Goal: Task Accomplishment & Management: Use online tool/utility

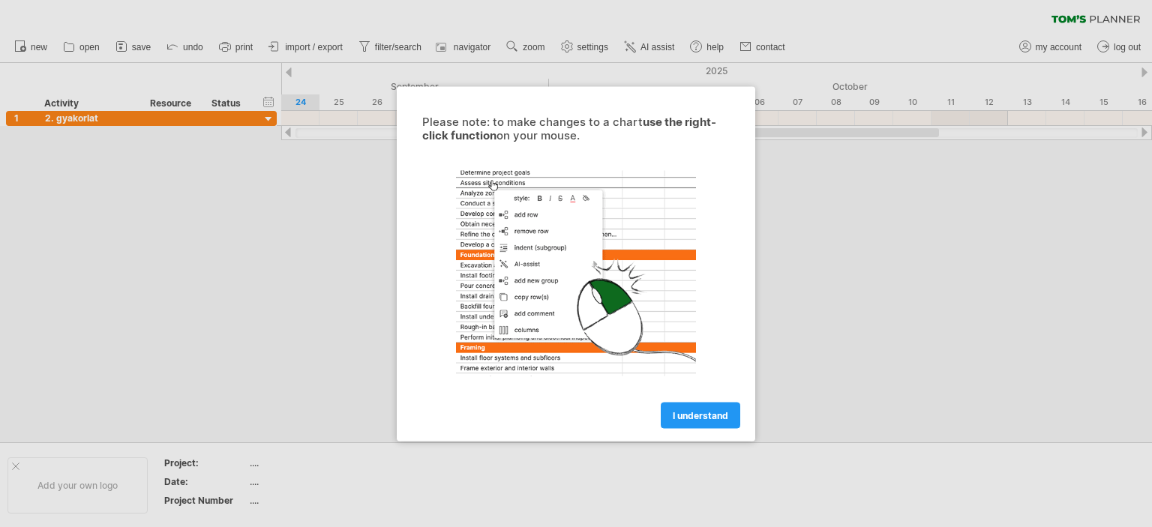
click at [719, 413] on span "I understand" at bounding box center [701, 415] width 56 height 11
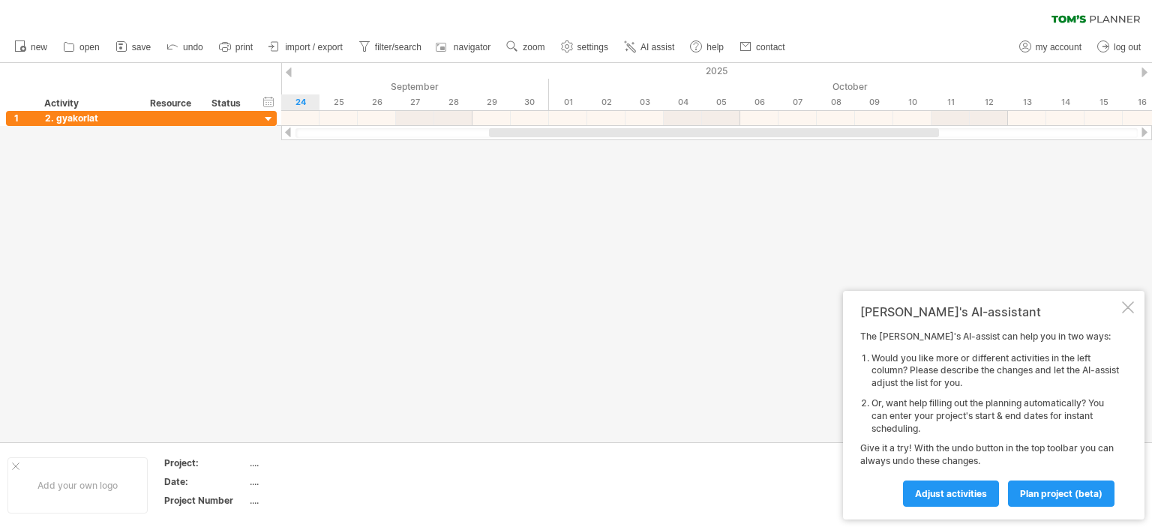
click at [1124, 308] on div at bounding box center [1128, 308] width 12 height 12
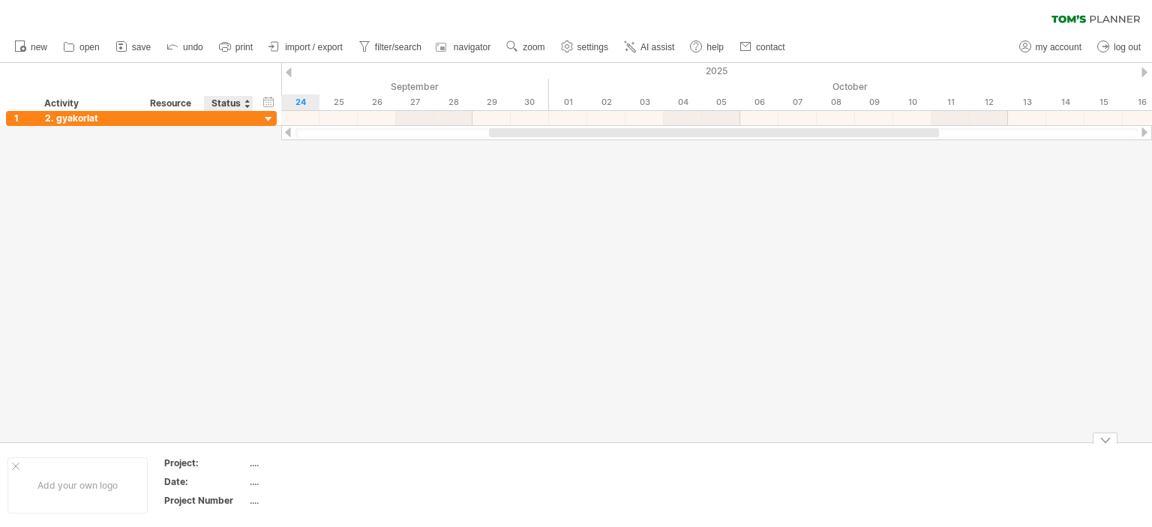
click at [251, 500] on div "...." at bounding box center [313, 500] width 126 height 13
click at [262, 464] on div "...." at bounding box center [313, 463] width 126 height 13
click at [261, 464] on input "text" at bounding box center [310, 463] width 121 height 13
type input "*******"
click at [288, 484] on div "...." at bounding box center [313, 482] width 126 height 13
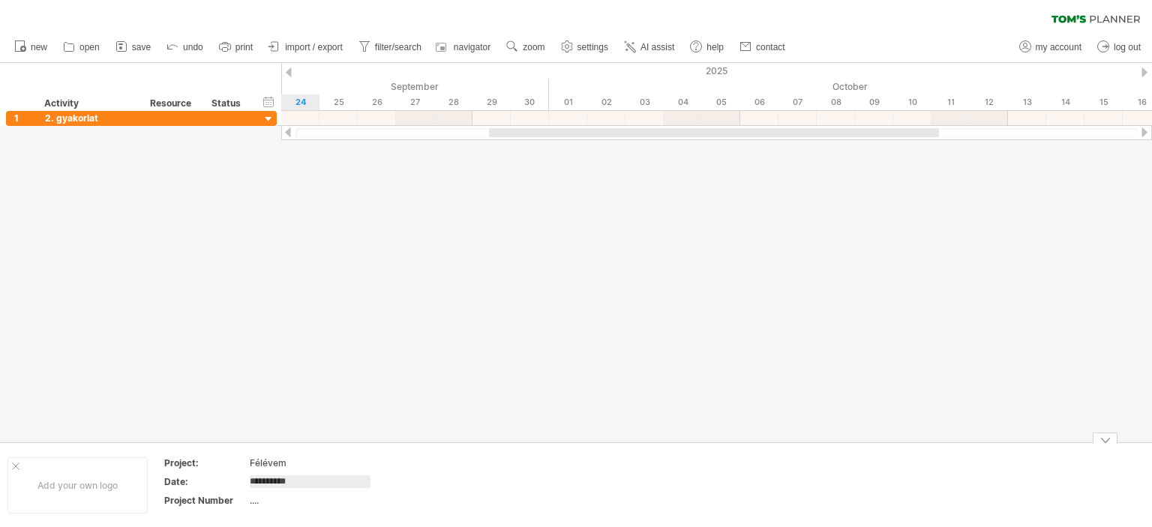
type input "**********"
click at [298, 500] on div "...." at bounding box center [313, 500] width 126 height 13
type input "**"
click at [334, 342] on div at bounding box center [576, 253] width 1152 height 380
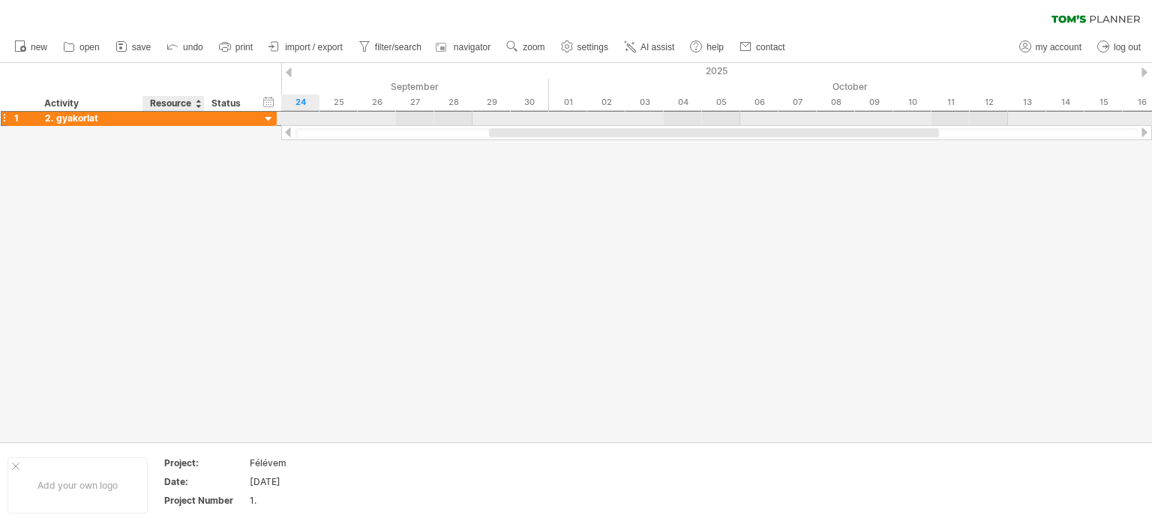
click at [176, 114] on div at bounding box center [174, 118] width 46 height 14
click at [264, 113] on div at bounding box center [269, 120] width 14 height 14
click at [267, 119] on div at bounding box center [269, 120] width 14 height 14
click at [269, 119] on div at bounding box center [269, 120] width 14 height 14
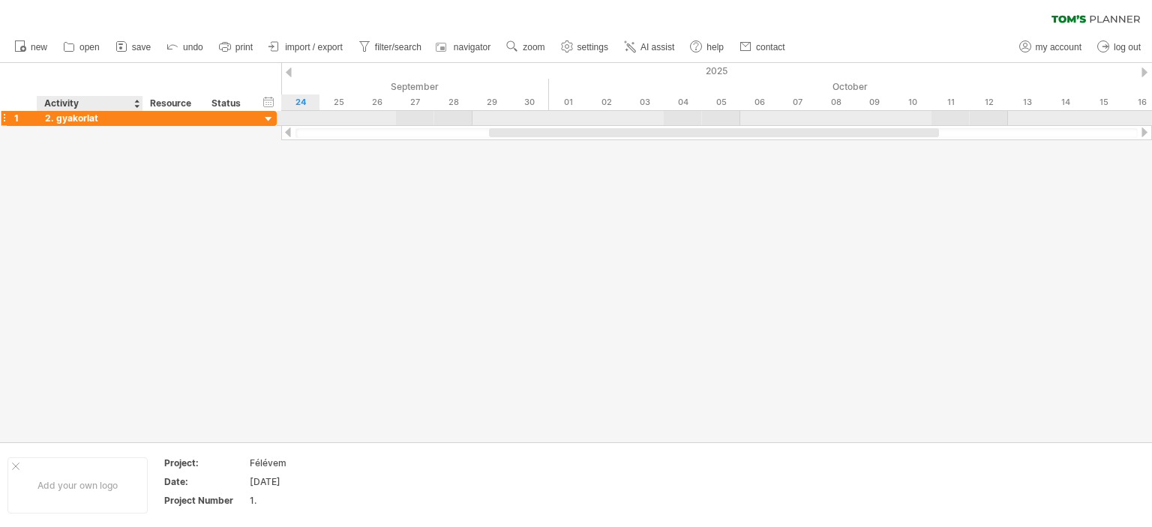
click at [101, 116] on div "2. gyakorlat" at bounding box center [90, 118] width 90 height 14
click at [94, 179] on div at bounding box center [576, 253] width 1152 height 380
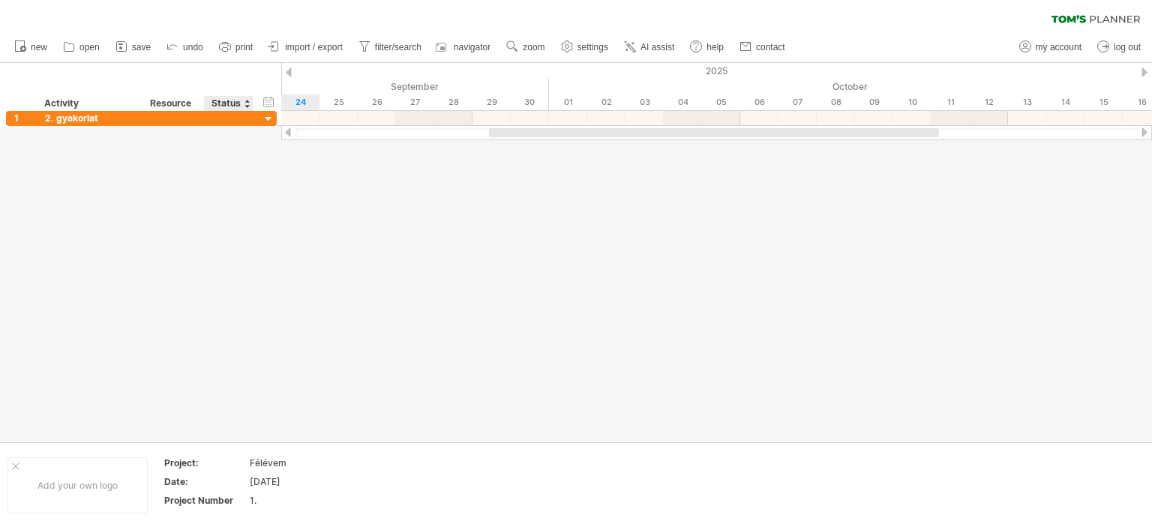
click at [323, 215] on div at bounding box center [576, 253] width 1152 height 380
drag, startPoint x: 706, startPoint y: 130, endPoint x: 276, endPoint y: 125, distance: 429.9
click at [444, 149] on div "Trying to reach [DOMAIN_NAME] Connected again... 0% clear filter new 1" at bounding box center [576, 263] width 1152 height 527
click at [268, 103] on div "hide start/end/duration show start/end/duration" at bounding box center [269, 102] width 14 height 16
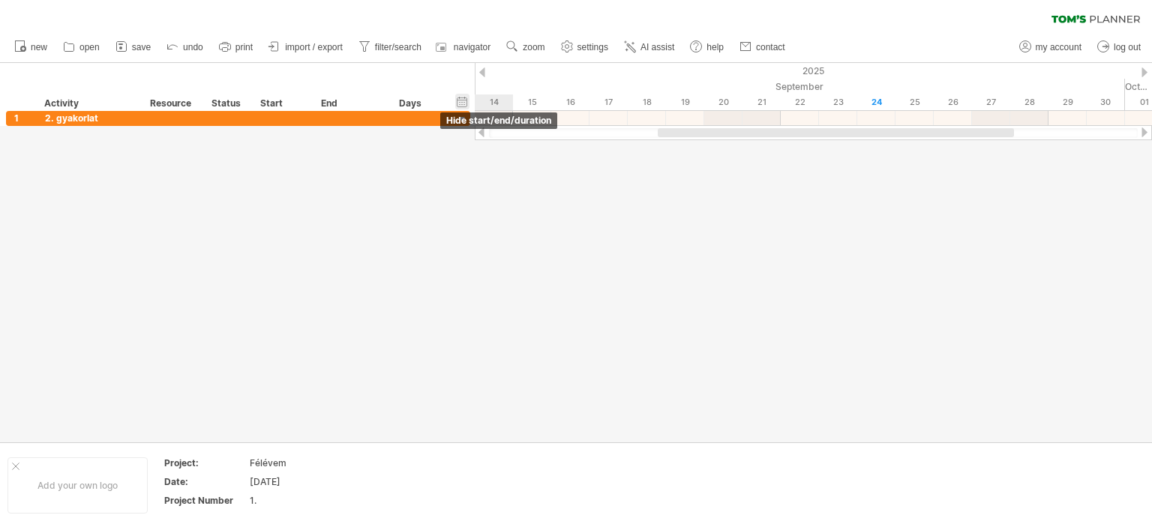
click at [458, 98] on div "hide start/end/duration show start/end/duration" at bounding box center [462, 102] width 14 height 16
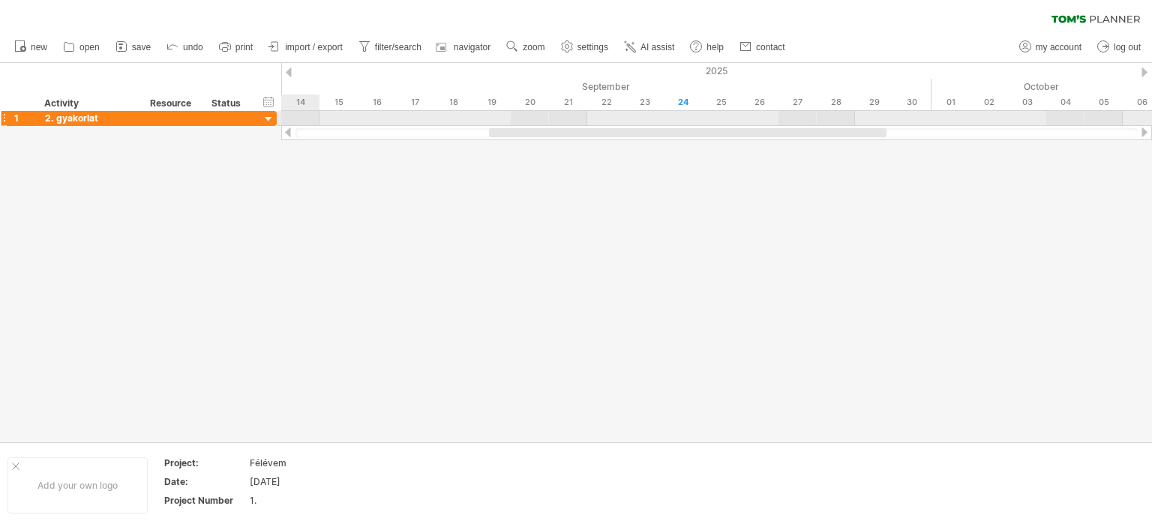
click at [4, 117] on div at bounding box center [4, 118] width 6 height 16
click at [270, 116] on div at bounding box center [269, 120] width 14 height 14
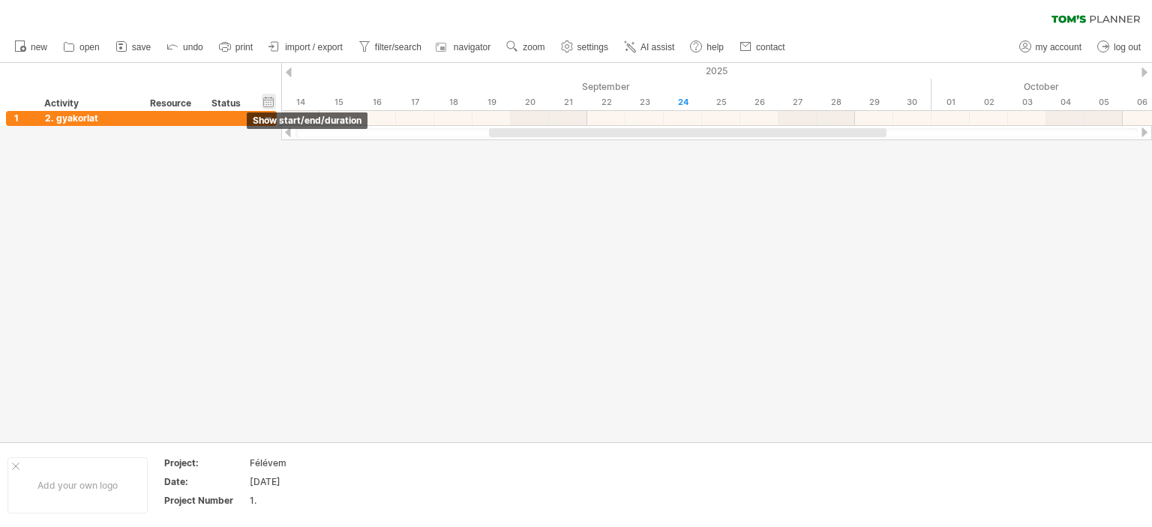
click at [269, 104] on div "hide start/end/duration show start/end/duration" at bounding box center [269, 102] width 14 height 16
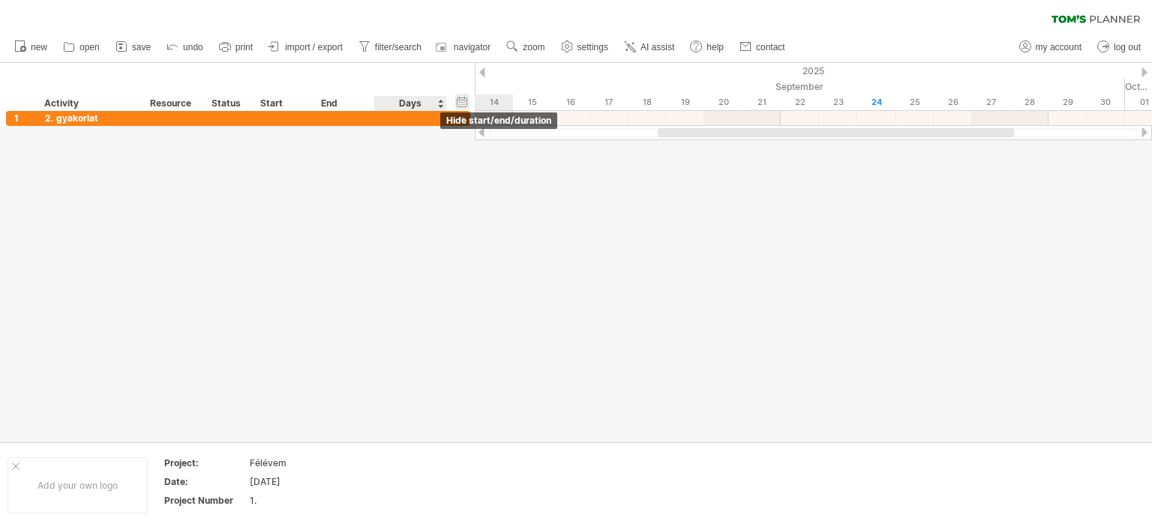
click at [462, 102] on div "hide start/end/duration show start/end/duration" at bounding box center [462, 102] width 14 height 16
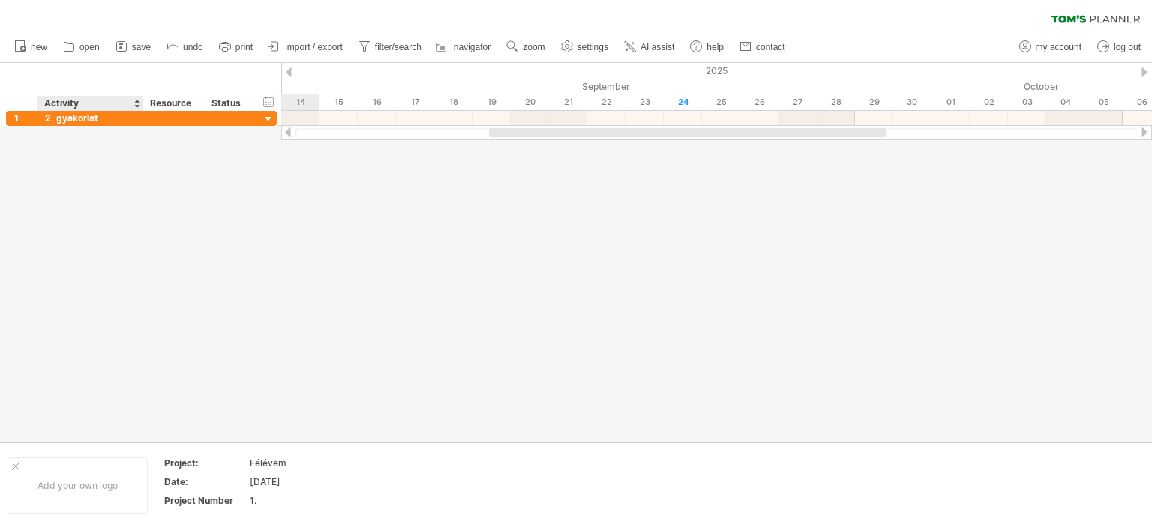
click at [79, 143] on div at bounding box center [576, 253] width 1152 height 380
click at [37, 50] on span "new" at bounding box center [39, 47] width 17 height 11
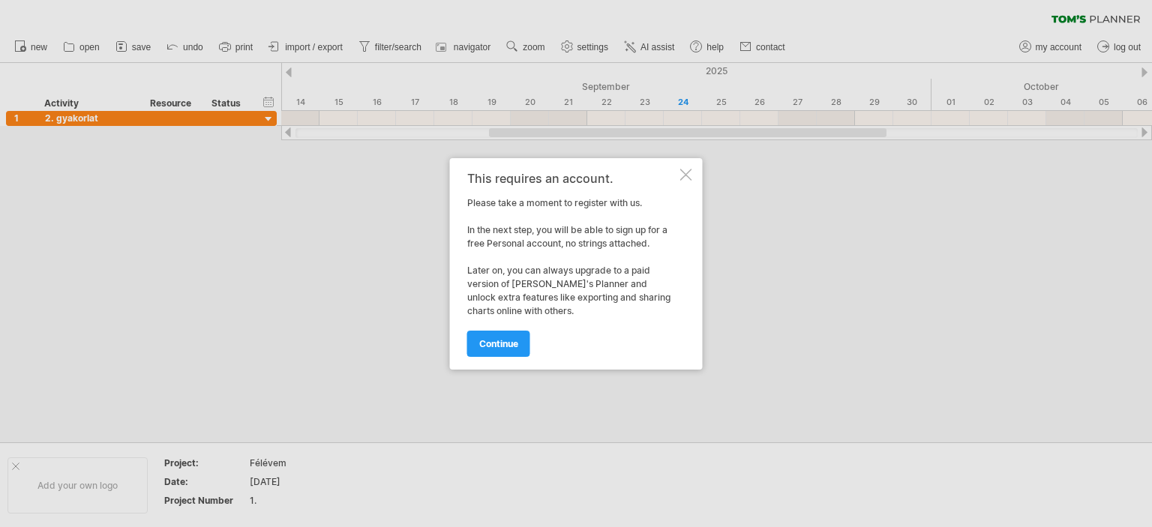
click at [690, 171] on div at bounding box center [686, 175] width 12 height 12
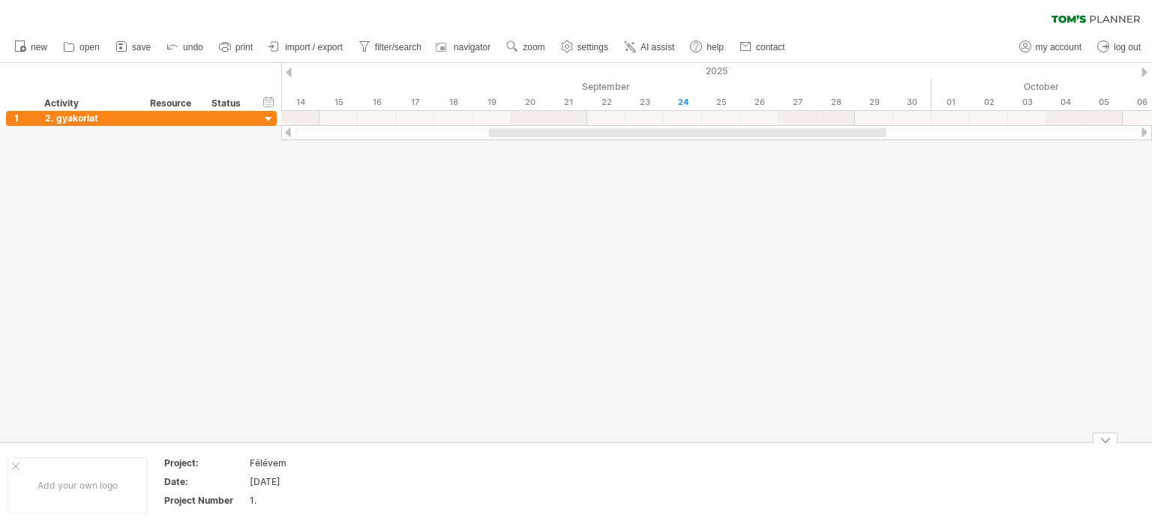
click at [280, 379] on div at bounding box center [576, 253] width 1152 height 380
click at [245, 314] on div at bounding box center [576, 253] width 1152 height 380
click at [143, 159] on div at bounding box center [576, 253] width 1152 height 380
click at [156, 165] on div at bounding box center [576, 253] width 1152 height 380
click at [177, 107] on div "Resource" at bounding box center [173, 103] width 46 height 15
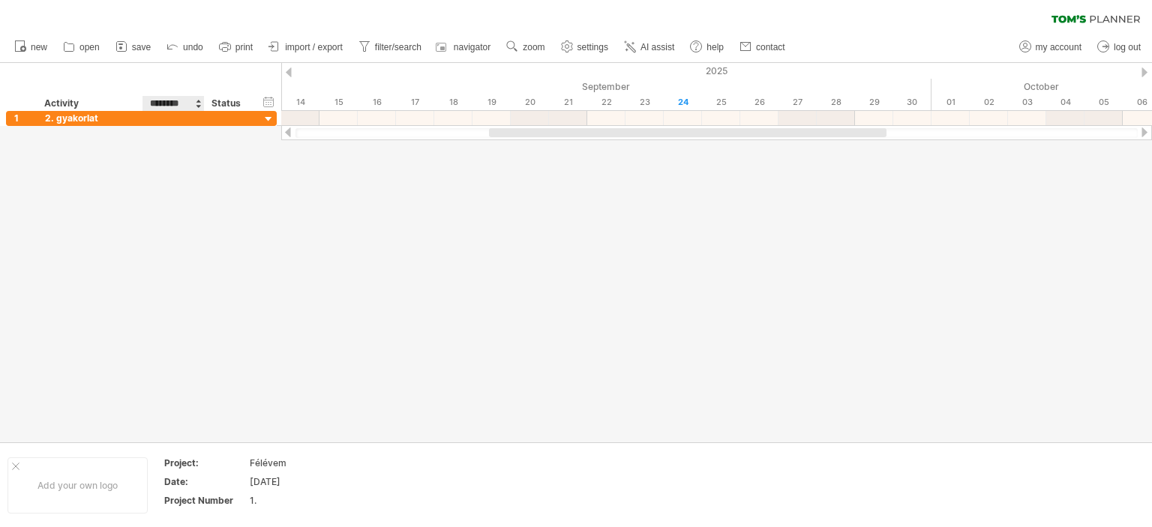
click at [199, 105] on div at bounding box center [198, 103] width 6 height 15
click at [68, 91] on div "hide start/end/duration show start/end/duration ******** Activity ******** Reso…" at bounding box center [140, 87] width 281 height 48
click at [69, 100] on div "Activity" at bounding box center [89, 103] width 90 height 15
click at [131, 104] on input "********" at bounding box center [89, 103] width 90 height 15
click at [137, 104] on div at bounding box center [137, 103] width 6 height 15
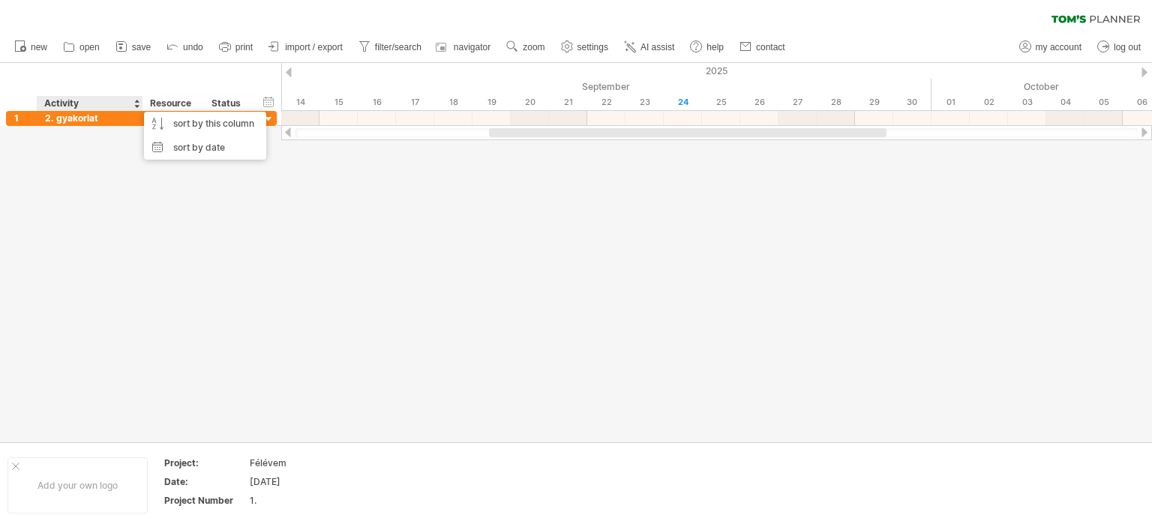
click at [110, 146] on div at bounding box center [576, 253] width 1152 height 380
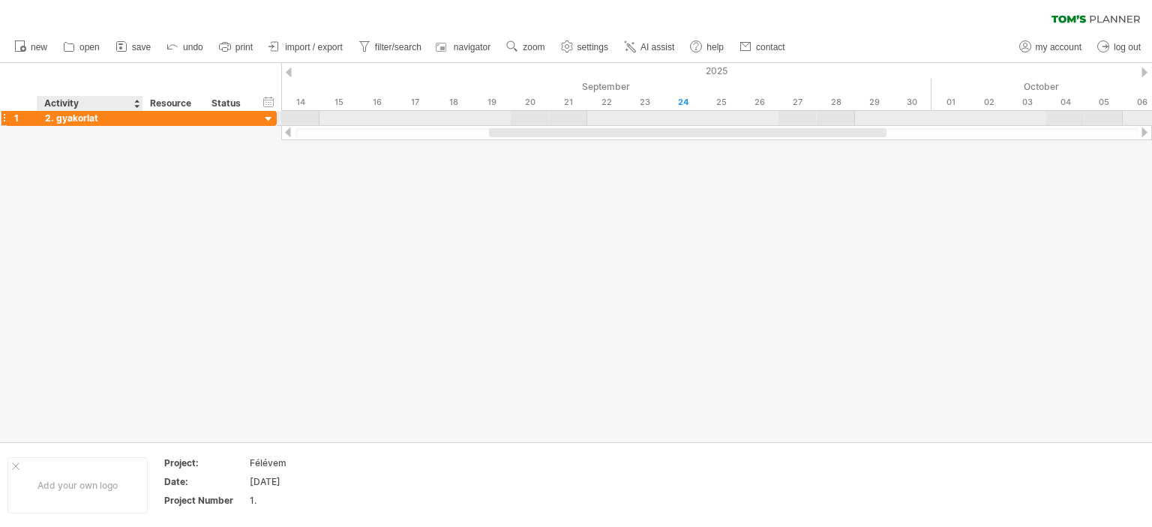
click at [95, 119] on div "2. gyakorlat" at bounding box center [90, 118] width 90 height 14
click at [87, 167] on div at bounding box center [576, 253] width 1152 height 380
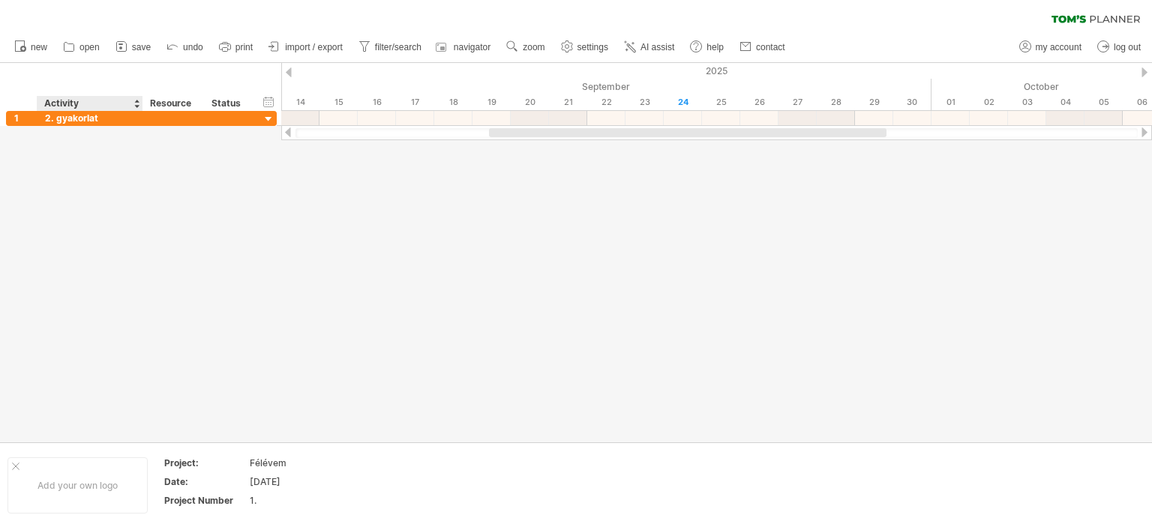
click at [88, 164] on div at bounding box center [576, 253] width 1152 height 380
click at [267, 104] on div "hide start/end/duration show start/end/duration" at bounding box center [269, 102] width 14 height 16
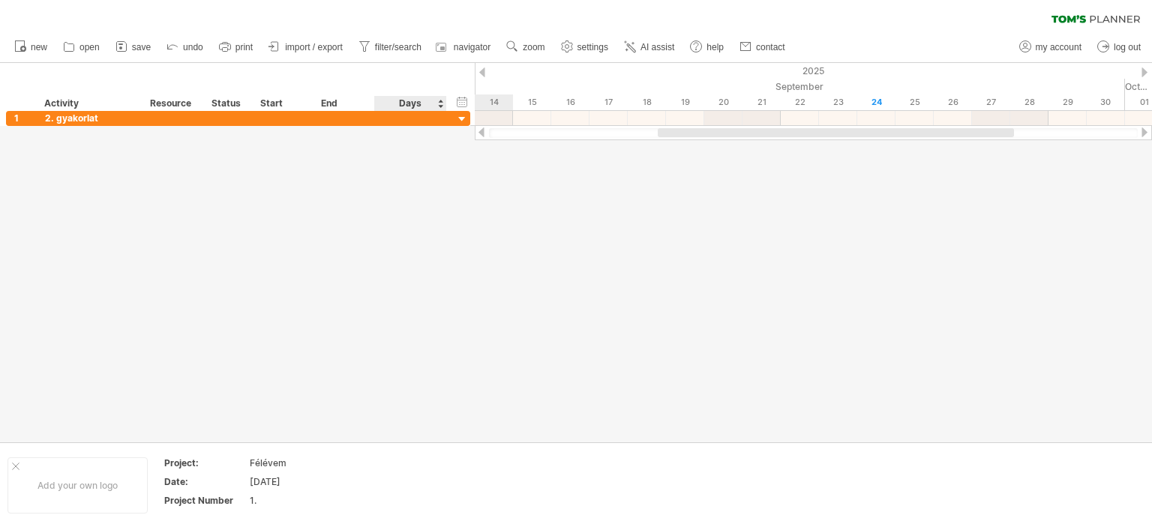
click at [438, 100] on div "Days" at bounding box center [409, 103] width 71 height 15
click at [437, 106] on div "Days" at bounding box center [409, 103] width 71 height 15
click at [459, 104] on div "hide start/end/duration show start/end/duration" at bounding box center [462, 102] width 14 height 16
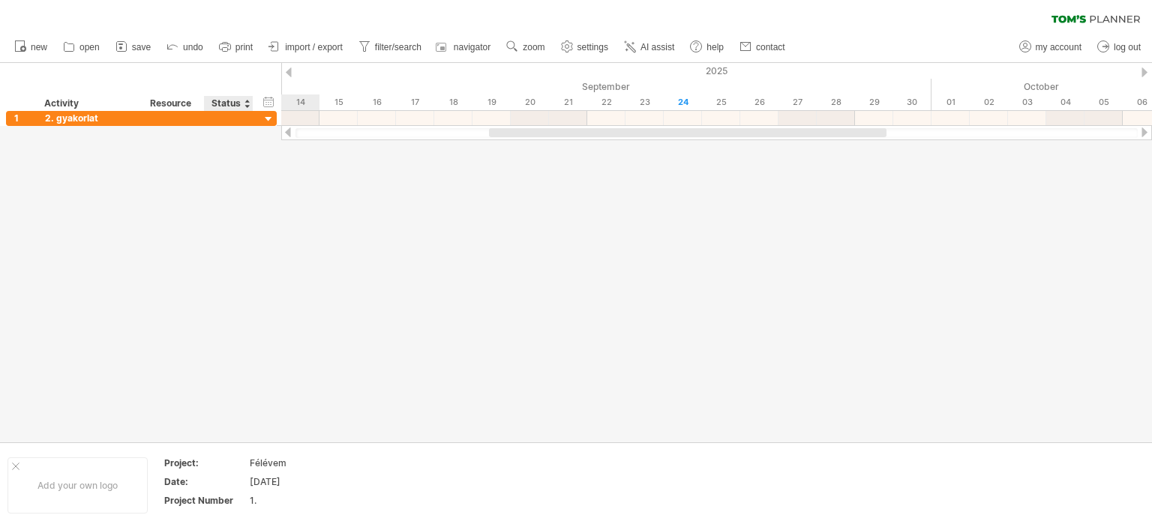
drag, startPoint x: 214, startPoint y: 162, endPoint x: 207, endPoint y: 155, distance: 9.5
click at [213, 162] on div at bounding box center [576, 253] width 1152 height 380
drag, startPoint x: 518, startPoint y: 133, endPoint x: 277, endPoint y: 146, distance: 242.0
click at [277, 146] on div "Trying to reach [DOMAIN_NAME] Connected again... 0% clear filter new 1" at bounding box center [576, 263] width 1152 height 527
click at [662, 47] on span "AI assist" at bounding box center [658, 47] width 34 height 11
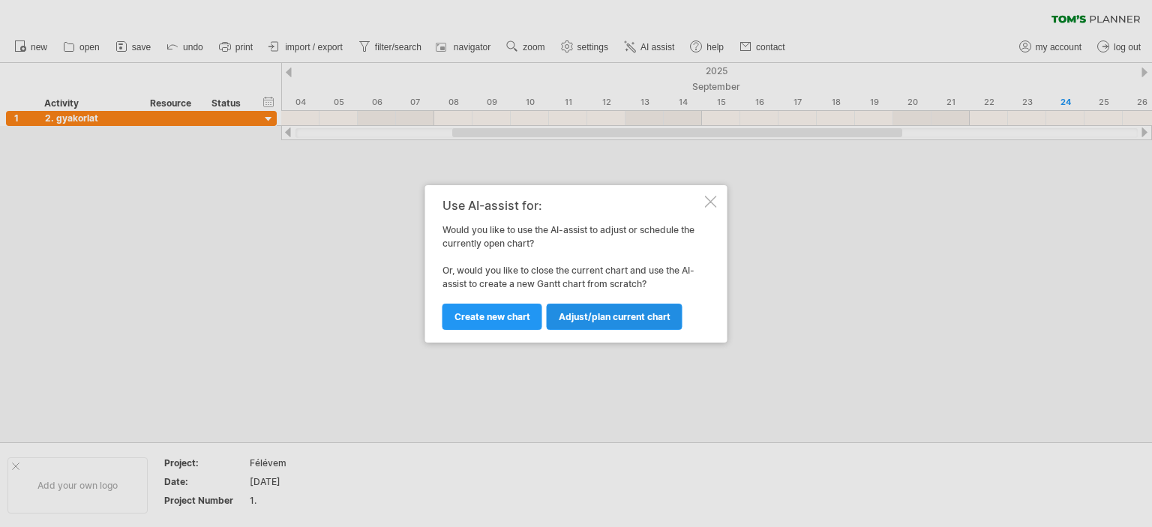
click at [590, 317] on span "Adjust/plan current chart" at bounding box center [615, 316] width 112 height 11
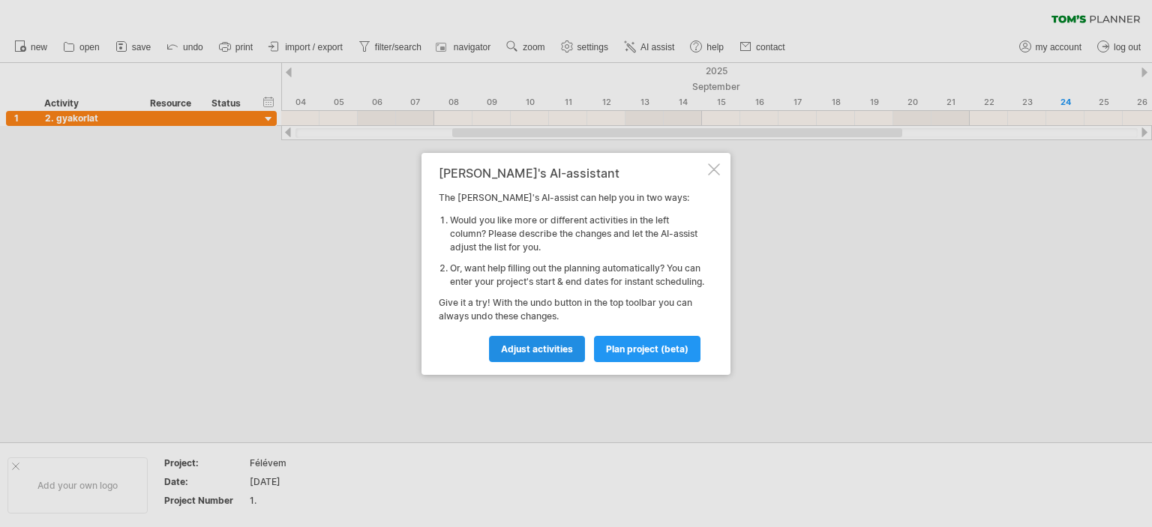
click at [541, 354] on span "Adjust activities" at bounding box center [537, 349] width 72 height 11
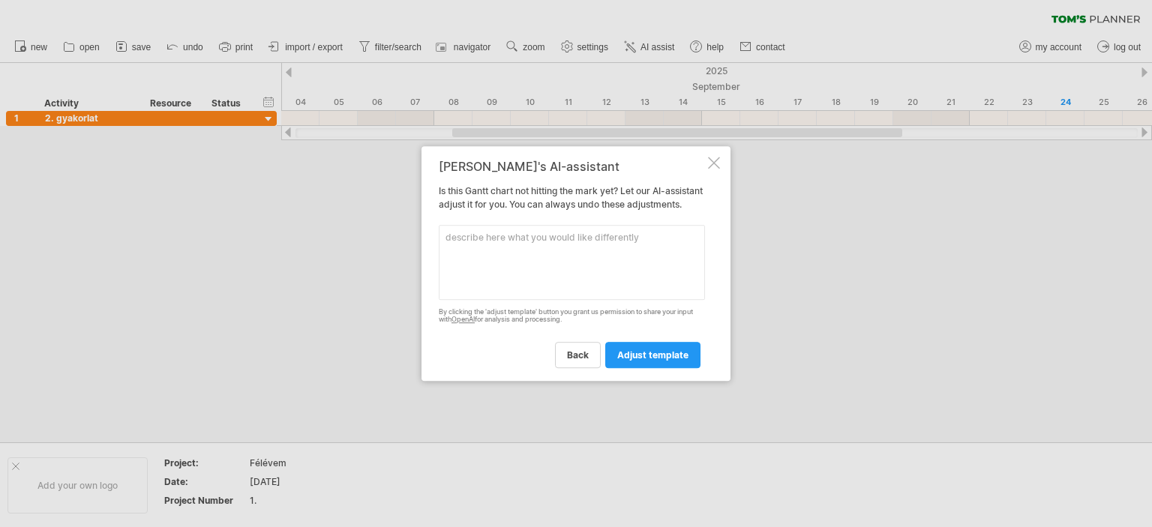
click at [714, 161] on div at bounding box center [714, 163] width 12 height 12
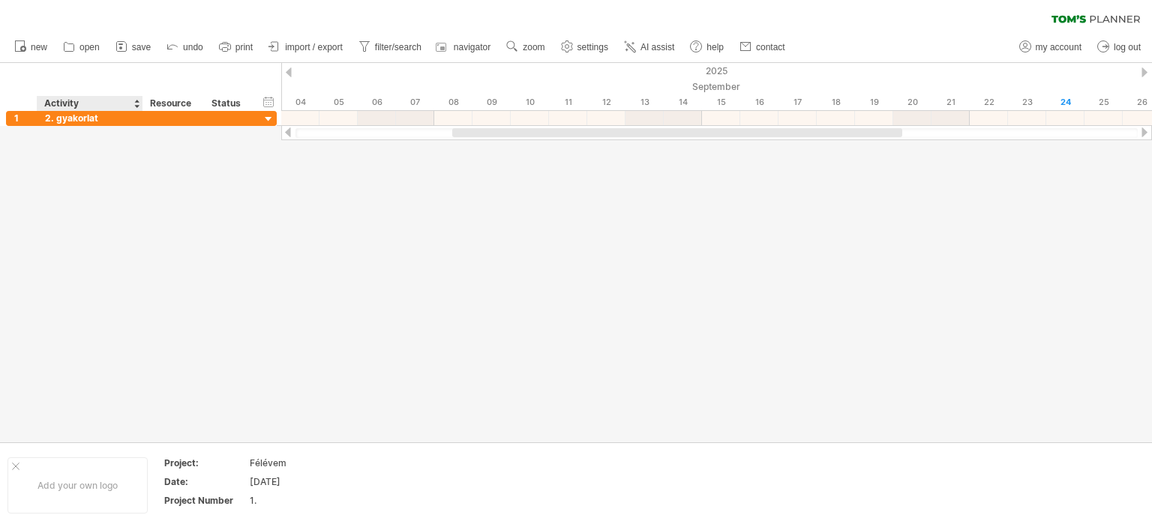
click at [27, 268] on div at bounding box center [576, 253] width 1152 height 380
click at [83, 50] on span "open" at bounding box center [90, 47] width 20 height 11
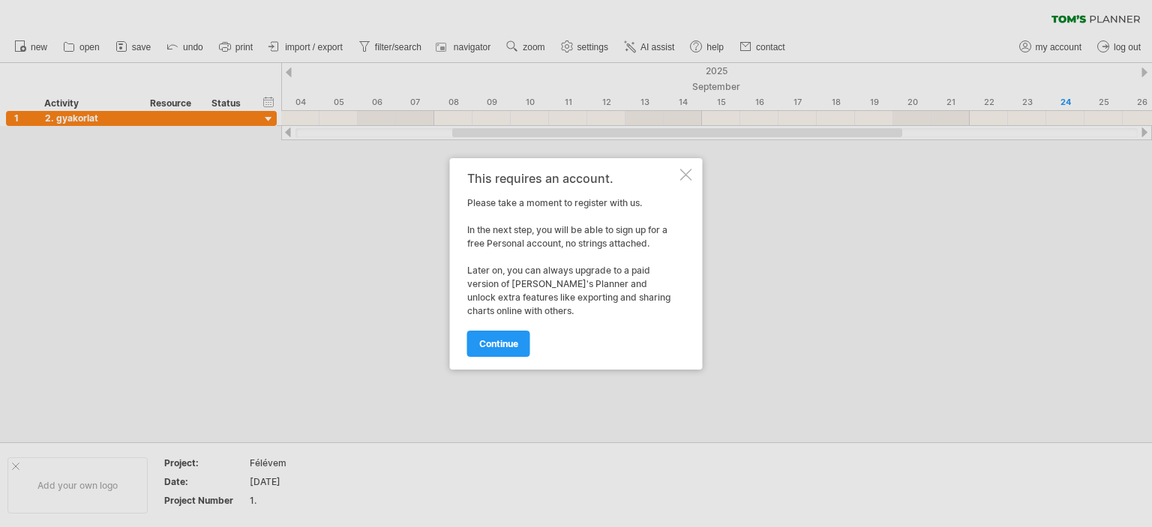
click at [689, 176] on div at bounding box center [686, 175] width 12 height 12
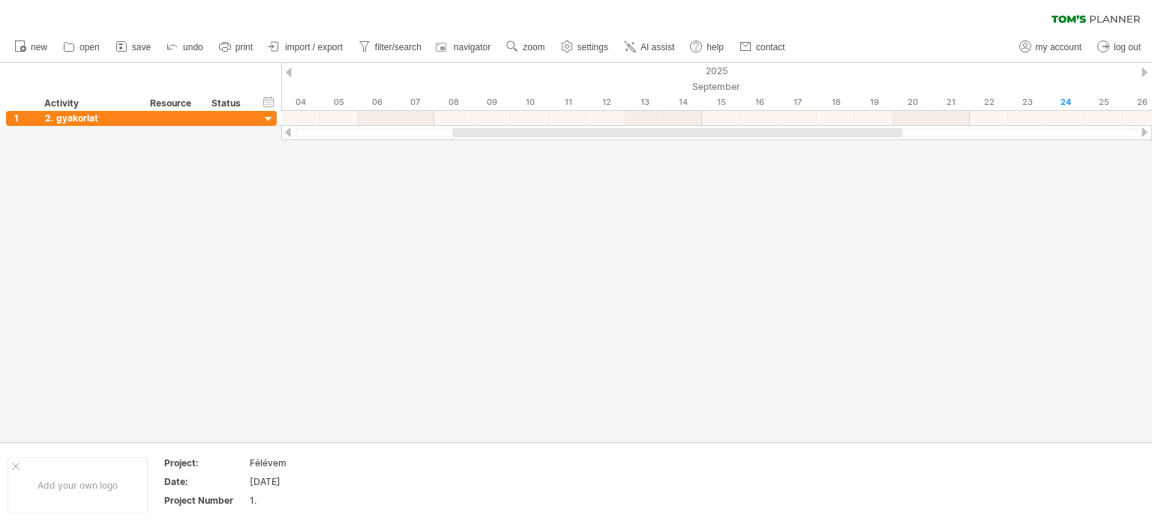
click at [58, 362] on div at bounding box center [576, 253] width 1152 height 380
click at [74, 284] on div at bounding box center [576, 253] width 1152 height 380
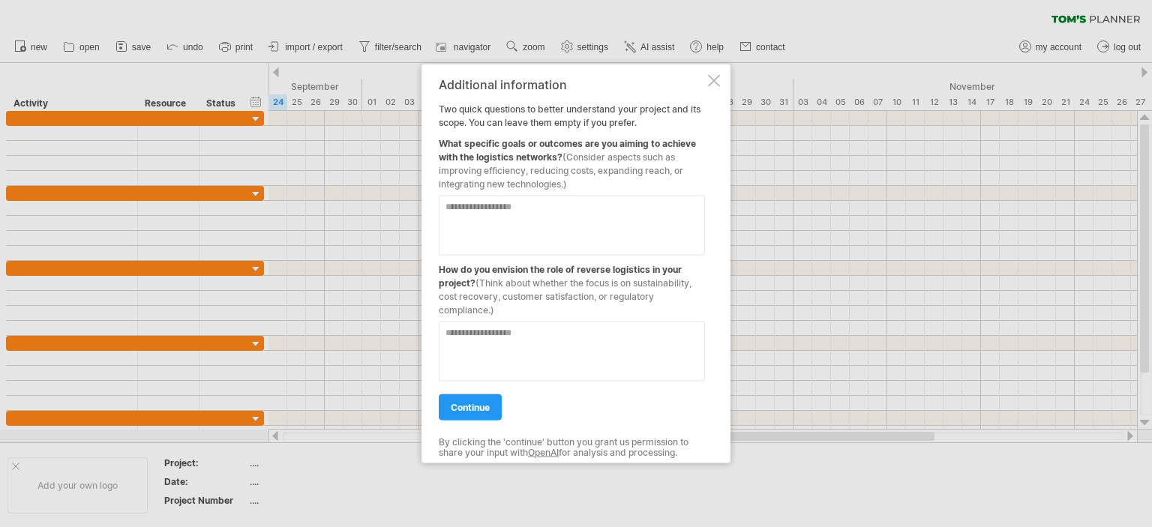
click at [714, 80] on div at bounding box center [714, 80] width 12 height 12
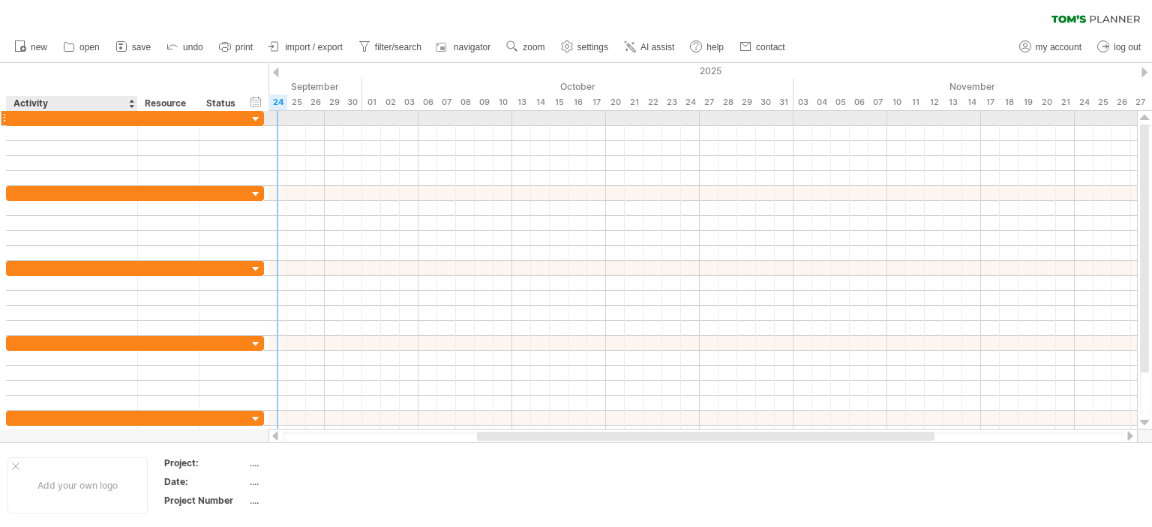
click at [85, 116] on div at bounding box center [72, 118] width 116 height 14
click at [85, 116] on input "text" at bounding box center [72, 118] width 116 height 14
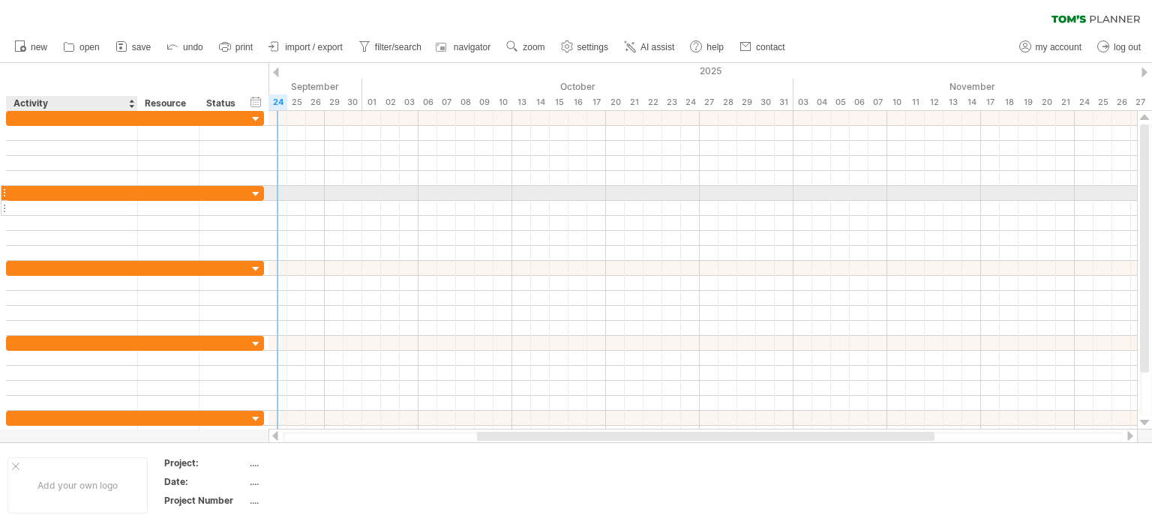
click at [79, 201] on div at bounding box center [72, 208] width 116 height 14
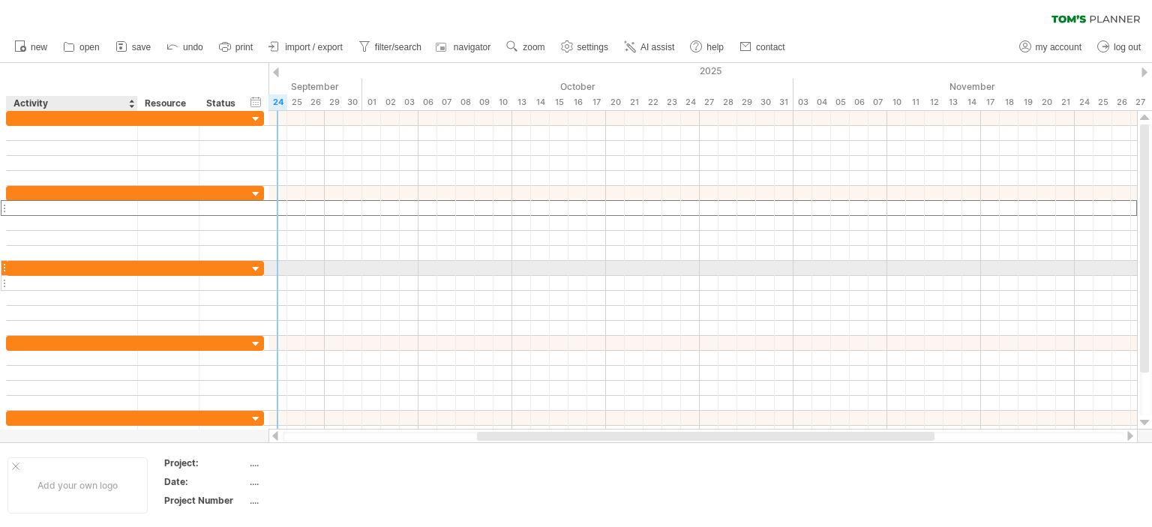
click at [70, 276] on div at bounding box center [72, 283] width 116 height 14
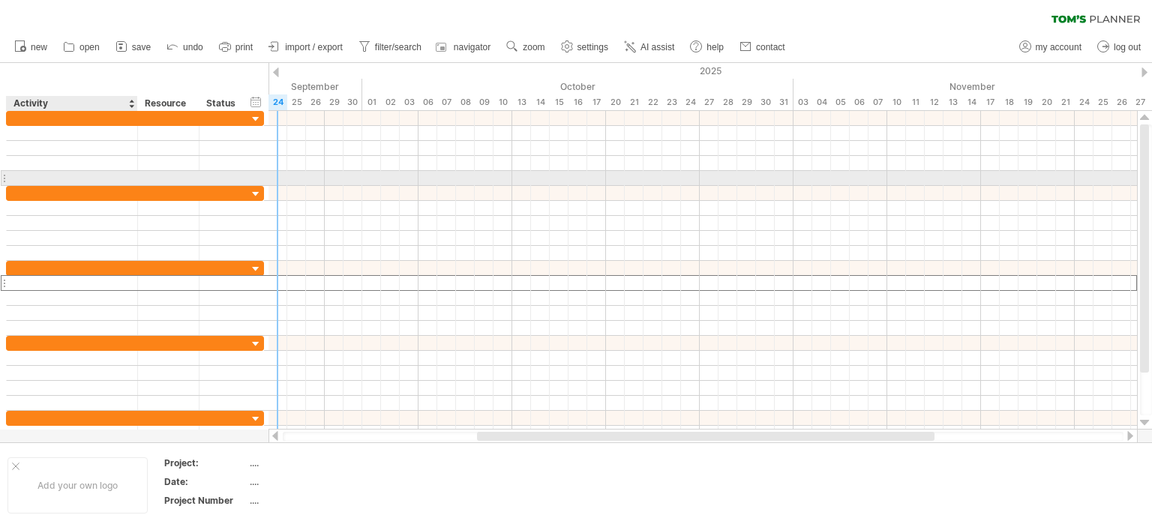
click at [74, 180] on div at bounding box center [72, 178] width 116 height 14
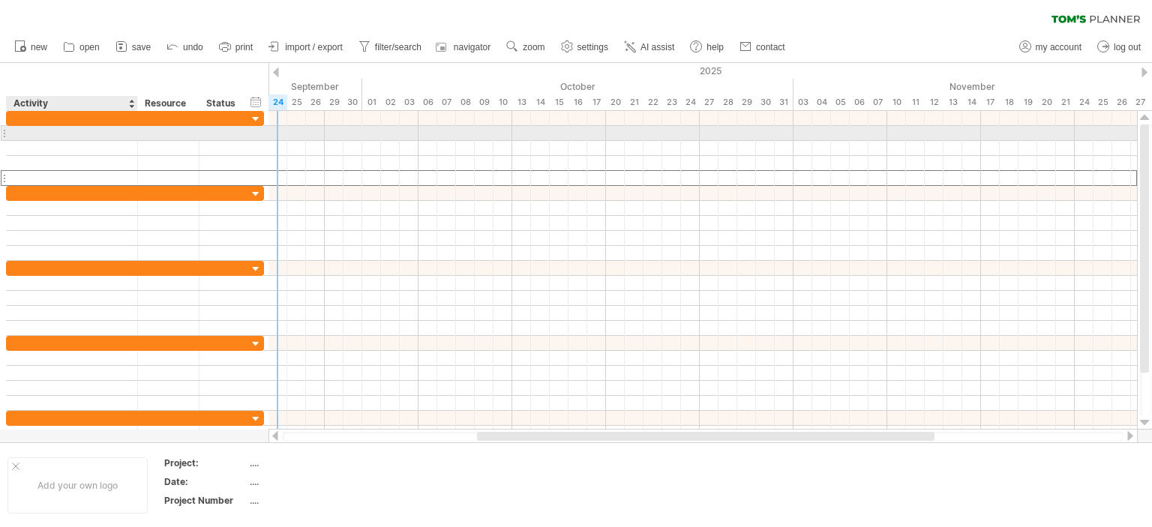
click at [72, 127] on div at bounding box center [72, 133] width 116 height 14
click at [63, 131] on input "text" at bounding box center [72, 133] width 116 height 14
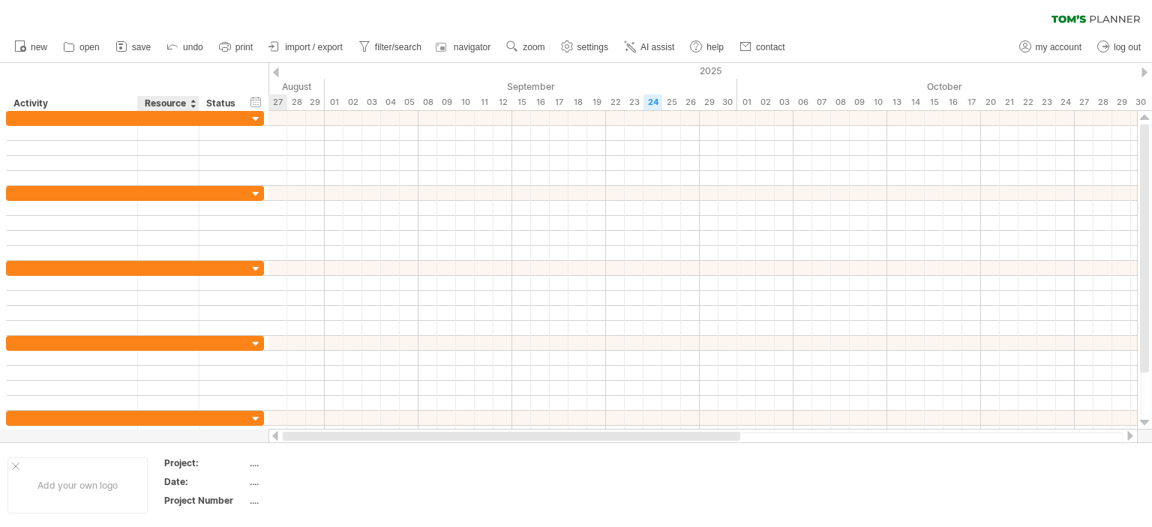
drag, startPoint x: 597, startPoint y: 434, endPoint x: 155, endPoint y: 434, distance: 442.7
click at [155, 434] on div "Trying to reach plan.tomsplanner.com Connected again... 0% clear filter new" at bounding box center [576, 263] width 1152 height 527
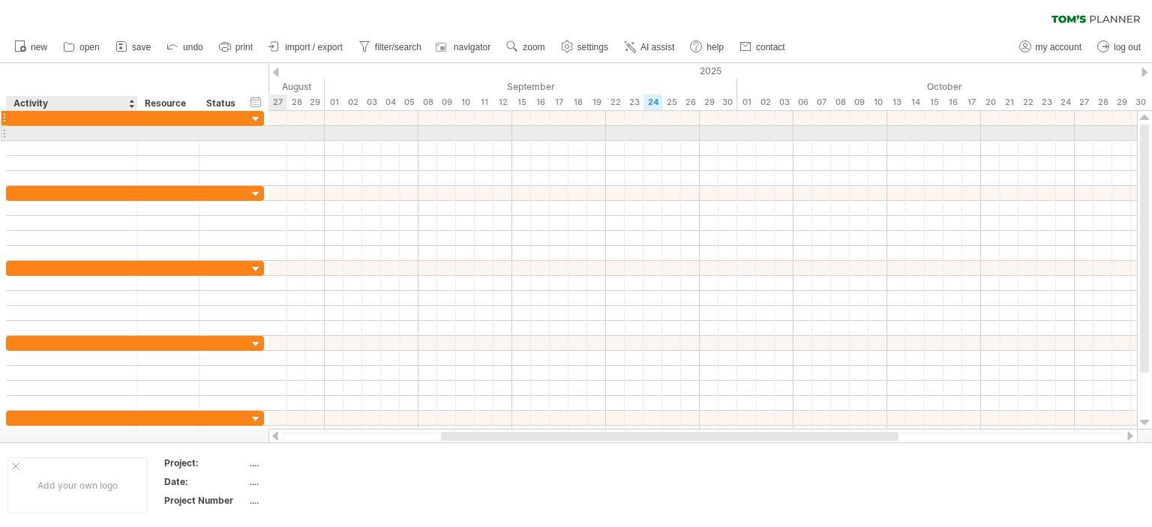
click at [89, 121] on div at bounding box center [72, 118] width 116 height 14
click at [71, 134] on div at bounding box center [72, 133] width 116 height 14
type input "**********"
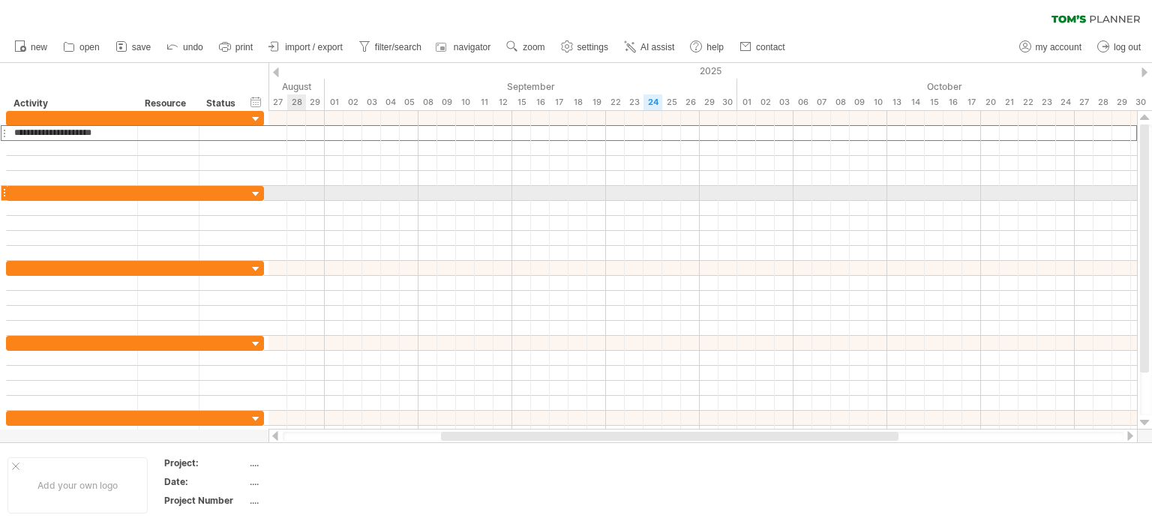
click at [290, 191] on div at bounding box center [703, 193] width 869 height 15
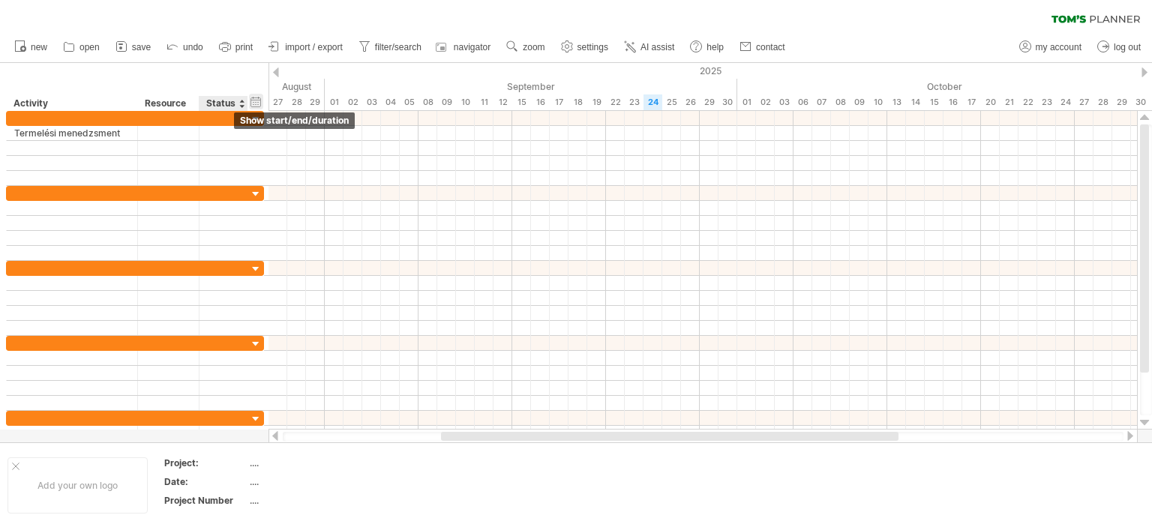
click at [256, 101] on div "hide start/end/duration show start/end/duration" at bounding box center [256, 102] width 14 height 16
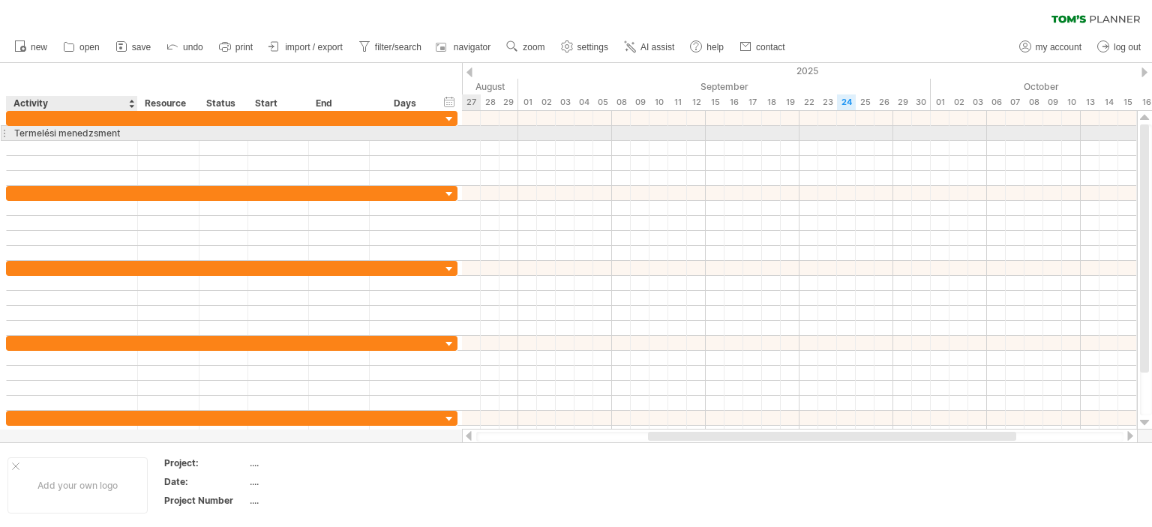
click at [136, 136] on div at bounding box center [136, 133] width 8 height 15
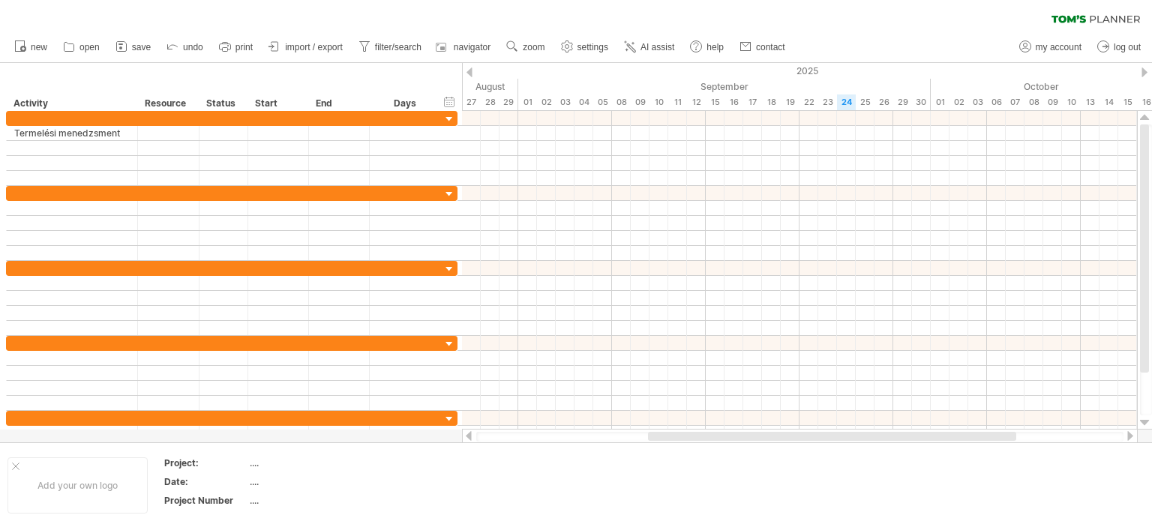
drag, startPoint x: 454, startPoint y: 101, endPoint x: 458, endPoint y: 113, distance: 12.6
click at [453, 101] on div "hide start/end/duration show start/end/duration" at bounding box center [450, 102] width 14 height 16
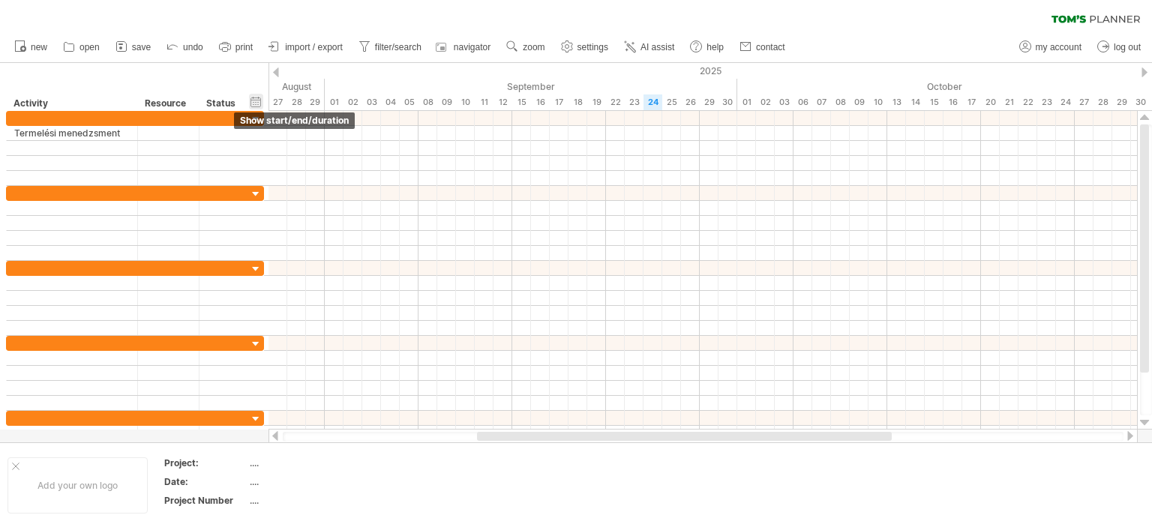
click at [257, 104] on div "hide start/end/duration show start/end/duration" at bounding box center [256, 102] width 14 height 16
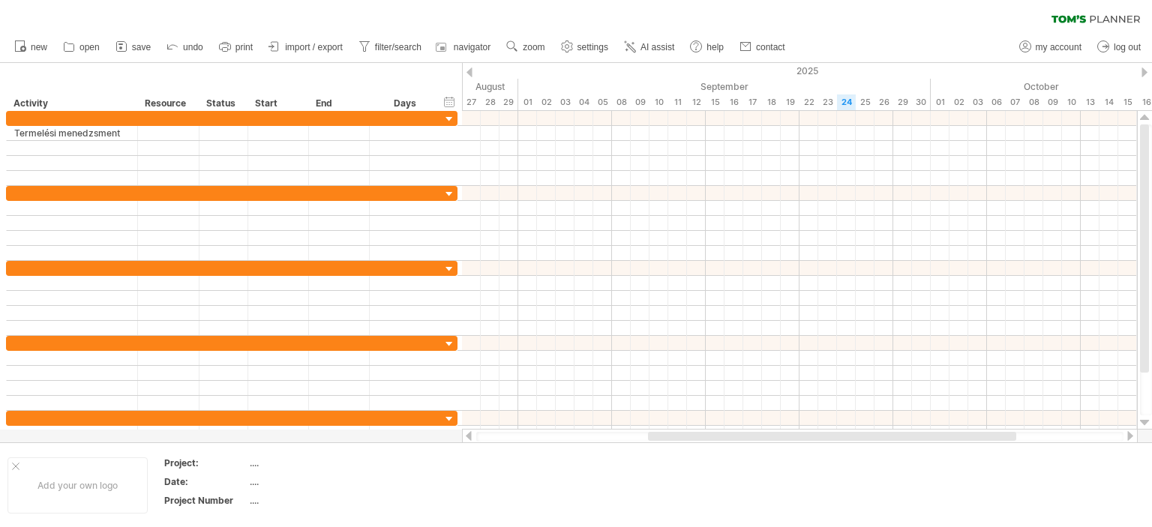
click at [449, 101] on div "hide start/end/duration show start/end/duration" at bounding box center [450, 102] width 14 height 16
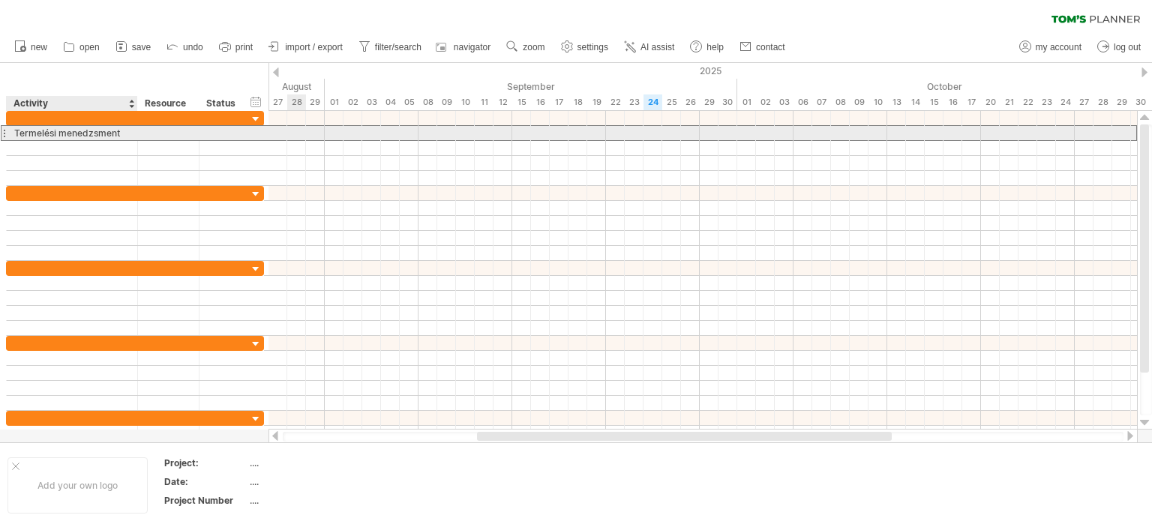
click at [83, 132] on div "Termelési menedzsment" at bounding box center [72, 133] width 116 height 14
click at [57, 128] on input "**********" at bounding box center [72, 133] width 116 height 14
type input "**********"
